Goal: Information Seeking & Learning: Check status

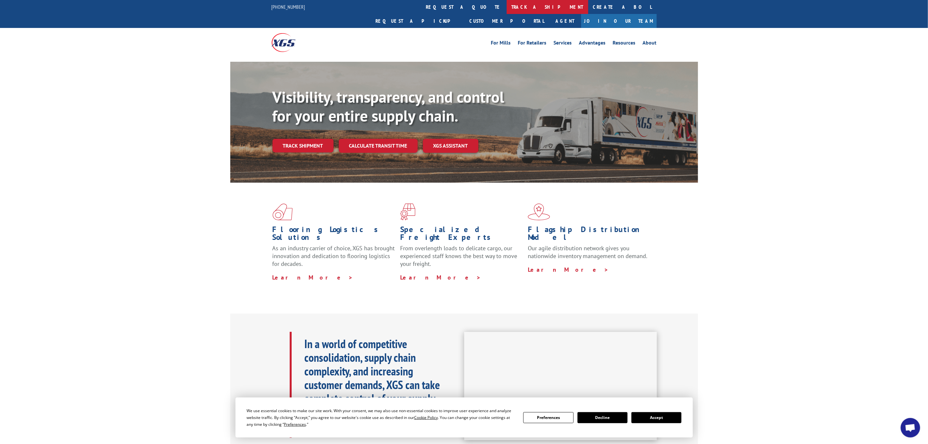
click at [507, 13] on link "track a shipment" at bounding box center [548, 7] width 82 height 14
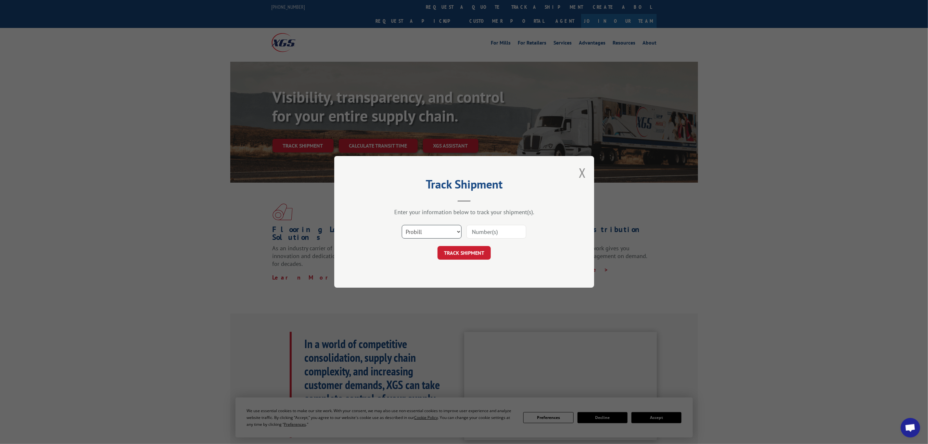
click at [414, 235] on select "Select category... Probill BOL PO" at bounding box center [432, 232] width 60 height 14
select select "bol"
click at [402, 225] on select "Select category... Probill BOL PO" at bounding box center [432, 232] width 60 height 14
click at [480, 234] on input at bounding box center [497, 232] width 60 height 14
paste input "5590568"
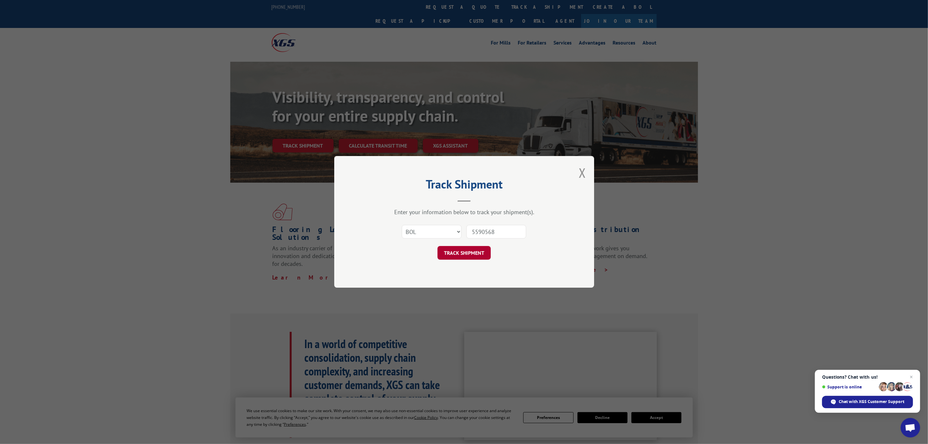
type input "5590568"
click at [467, 253] on button "TRACK SHIPMENT" at bounding box center [464, 253] width 53 height 14
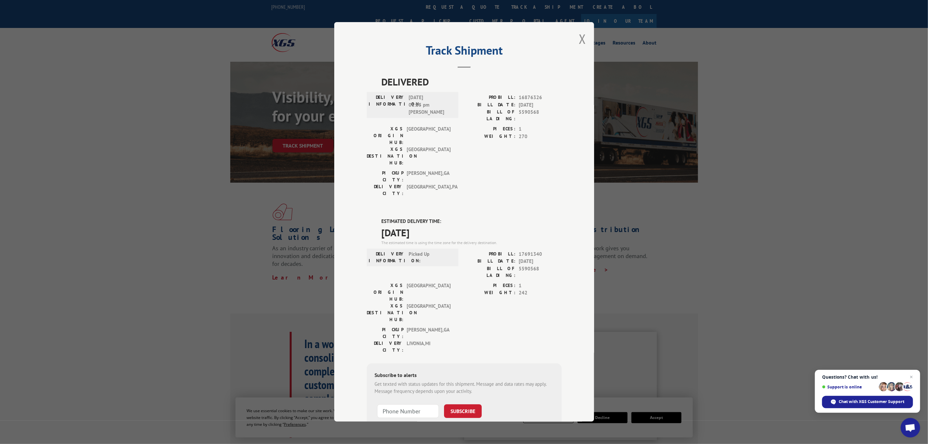
drag, startPoint x: 437, startPoint y: 198, endPoint x: 376, endPoint y: 182, distance: 63.2
click at [376, 218] on div "ESTIMATED DELIVERY TIME: [DATE] The estimated time is using the time zone for t…" at bounding box center [464, 335] width 195 height 234
copy div "ESTIMATED DELIVERY TIME: [DATE]"
drag, startPoint x: 582, startPoint y: 39, endPoint x: 537, endPoint y: 21, distance: 48.6
click at [582, 39] on button "Close modal" at bounding box center [582, 38] width 7 height 17
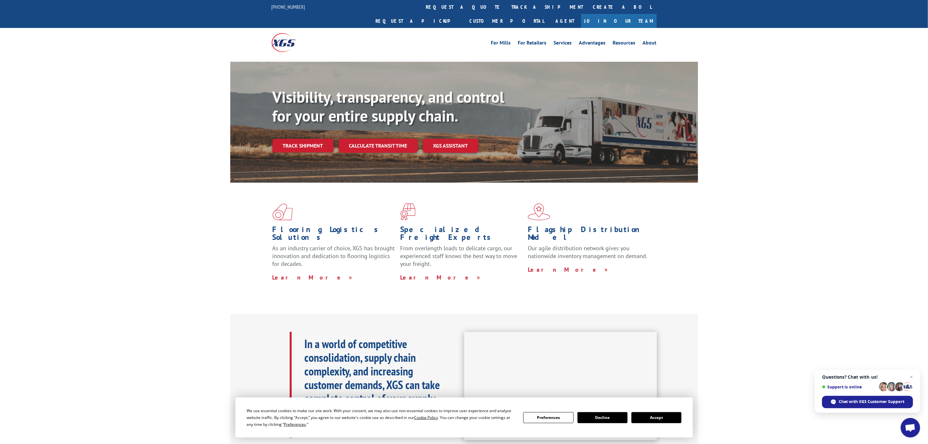
click at [507, 9] on link "track a shipment" at bounding box center [548, 7] width 82 height 14
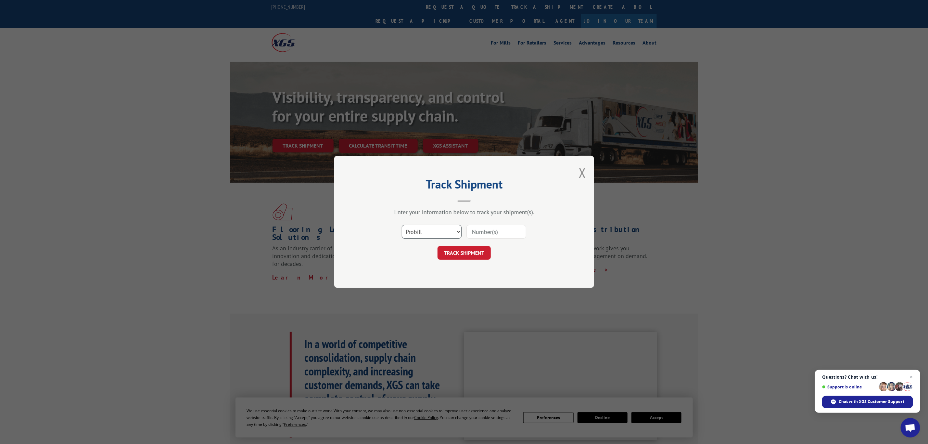
click at [442, 230] on select "Select category... Probill BOL PO" at bounding box center [432, 232] width 60 height 14
select select "bol"
click at [402, 225] on select "Select category... Probill BOL PO" at bounding box center [432, 232] width 60 height 14
click at [484, 234] on input at bounding box center [497, 232] width 60 height 14
paste input "5569267"
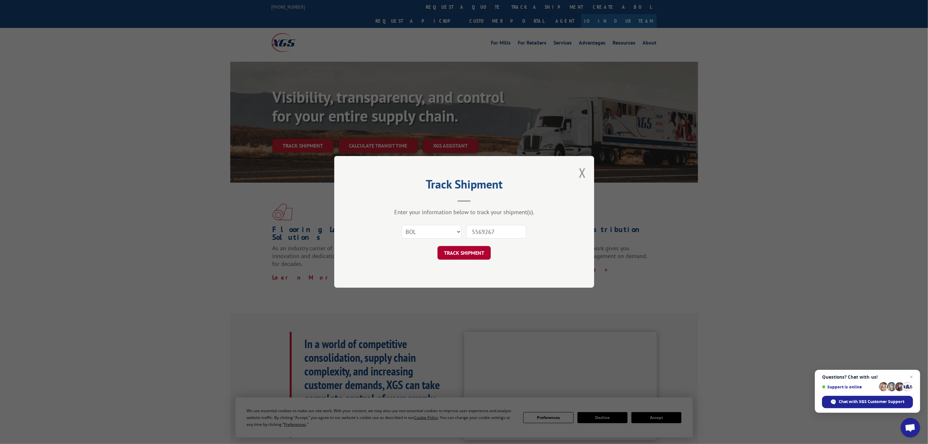
type input "5569267"
click at [465, 251] on button "TRACK SHIPMENT" at bounding box center [464, 253] width 53 height 14
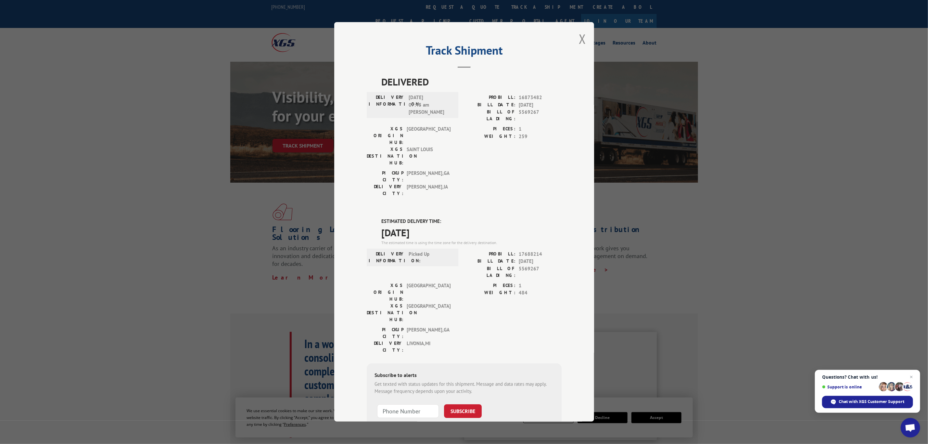
drag, startPoint x: 439, startPoint y: 198, endPoint x: 376, endPoint y: 180, distance: 65.4
click at [376, 180] on div "DELIVERED DELIVERY INFORMATION: [DATE] 07:45 am [PERSON_NAME] PROBILL: 16873482…" at bounding box center [464, 271] width 195 height 394
copy div "ESTIMATED DELIVERY TIME: [DATE]"
